Goal: Information Seeking & Learning: Find specific fact

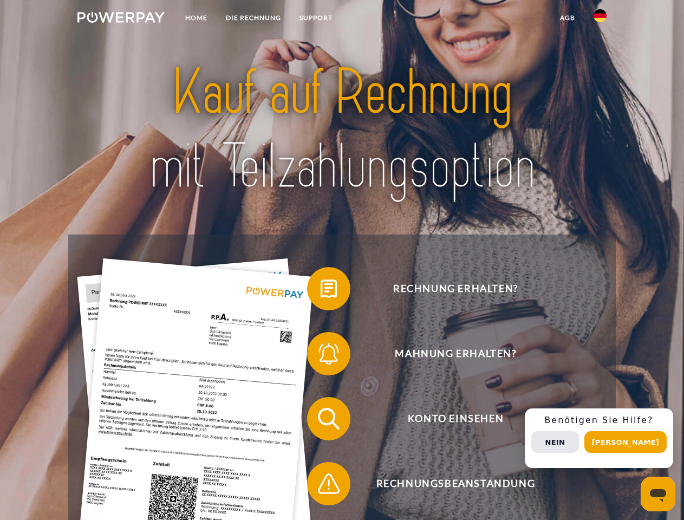
click at [121, 19] on img at bounding box center [120, 17] width 87 height 11
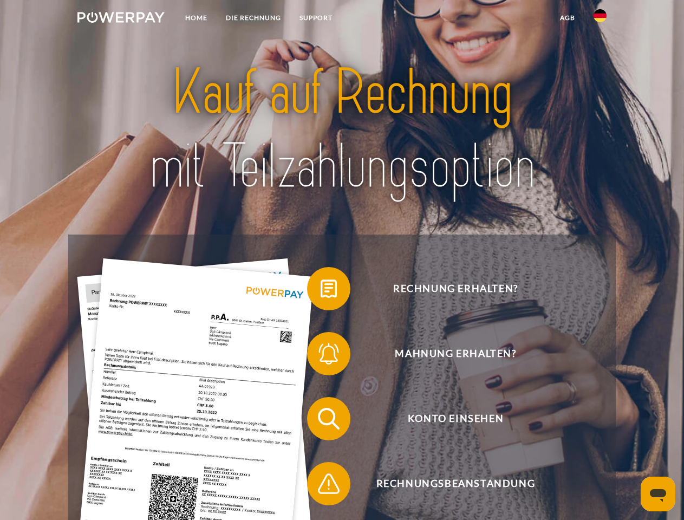
click at [600, 19] on img at bounding box center [599, 15] width 13 height 13
click at [567, 18] on link "agb" at bounding box center [567, 17] width 34 height 19
click at [320, 291] on span at bounding box center [312, 288] width 54 height 54
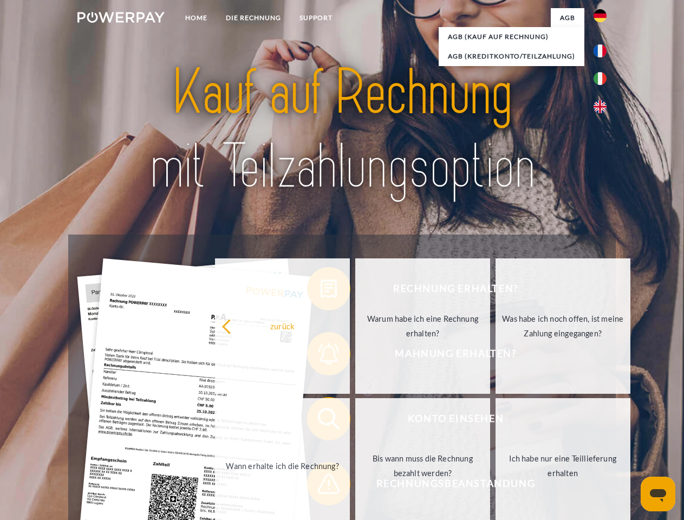
click at [320, 356] on div "Rechnung erhalten? Mahnung erhalten? Konto einsehen" at bounding box center [341, 450] width 547 height 433
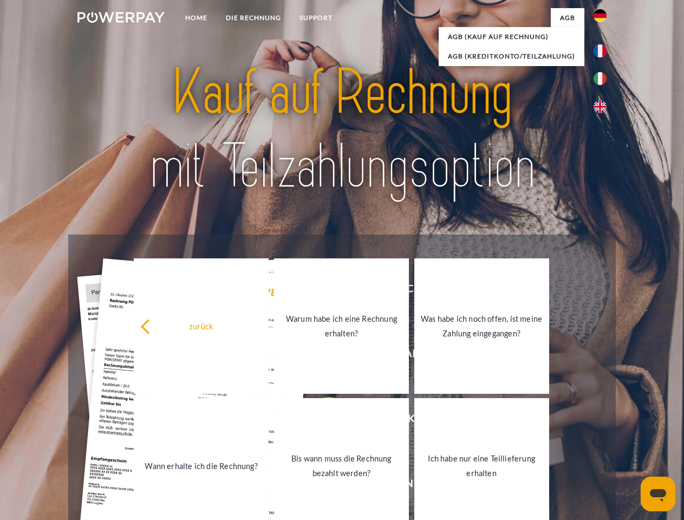
click at [320, 420] on link "Bis wann muss die Rechnung bezahlt werden?" at bounding box center [341, 465] width 135 height 135
click at [320, 485] on link "Bis wann muss die Rechnung bezahlt werden?" at bounding box center [341, 465] width 135 height 135
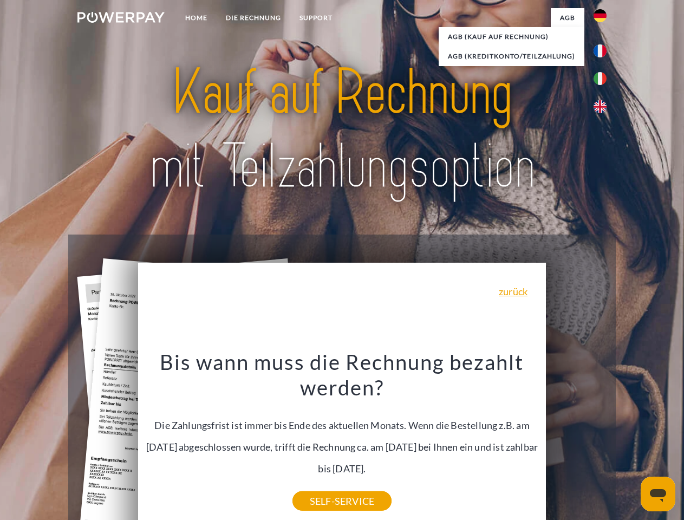
click at [576, 442] on div "Rechnung erhalten? Mahnung erhalten? Konto einsehen" at bounding box center [341, 450] width 547 height 433
click at [629, 442] on header "Home DIE RECHNUNG SUPPORT" at bounding box center [342, 373] width 684 height 747
